Goal: Task Accomplishment & Management: Complete application form

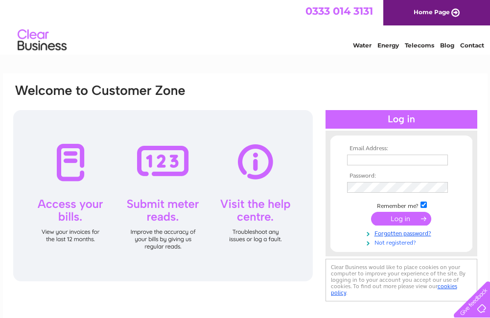
click at [398, 240] on link "Not registered?" at bounding box center [402, 241] width 111 height 9
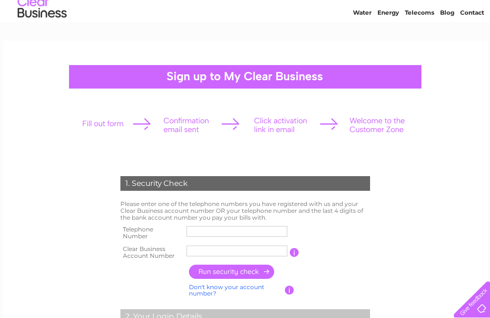
scroll to position [49, 0]
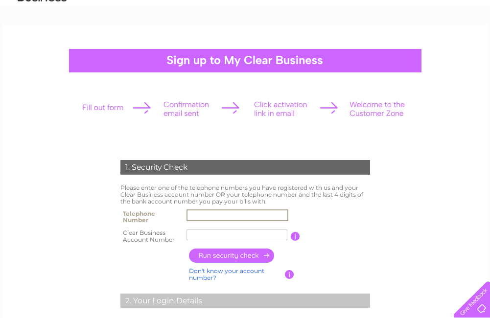
click at [192, 214] on input "text" at bounding box center [237, 215] width 102 height 12
type input "01620824677"
click at [188, 236] on input "text" at bounding box center [236, 234] width 101 height 11
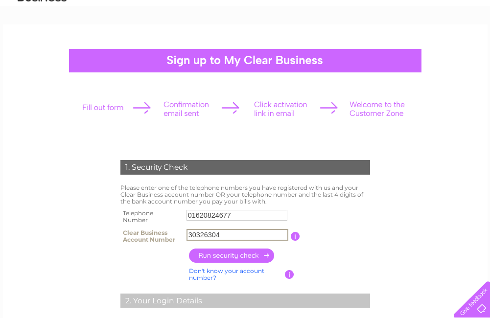
type input "30326304"
click at [229, 256] on input "button" at bounding box center [232, 255] width 86 height 14
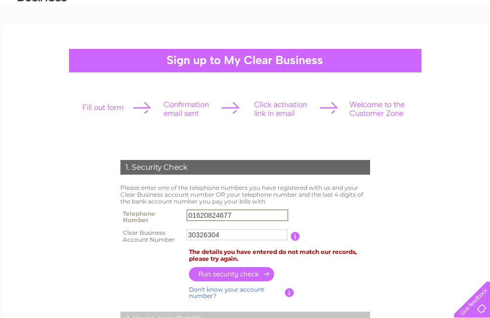
click at [188, 215] on input "01620824677" at bounding box center [237, 215] width 102 height 12
type input "7"
type input "07715004955"
click at [240, 277] on input "button" at bounding box center [232, 274] width 86 height 14
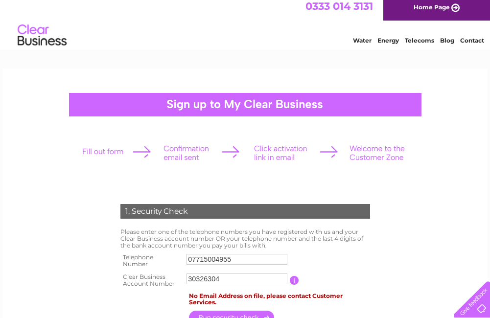
scroll to position [0, 0]
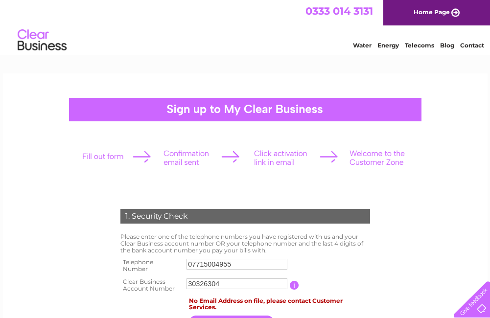
drag, startPoint x: 491, startPoint y: 107, endPoint x: 473, endPoint y: 69, distance: 42.4
